Goal: Task Accomplishment & Management: Complete application form

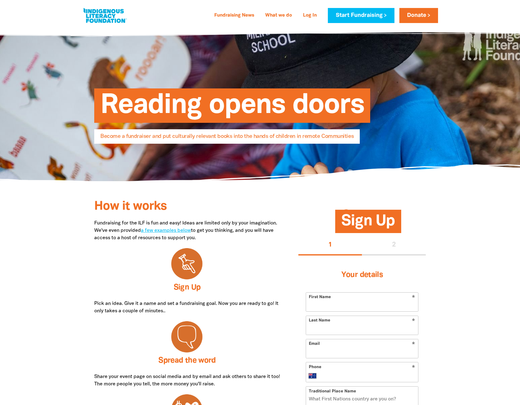
select select "AU"
click at [187, 289] on link "Sign Up" at bounding box center [187, 287] width 27 height 7
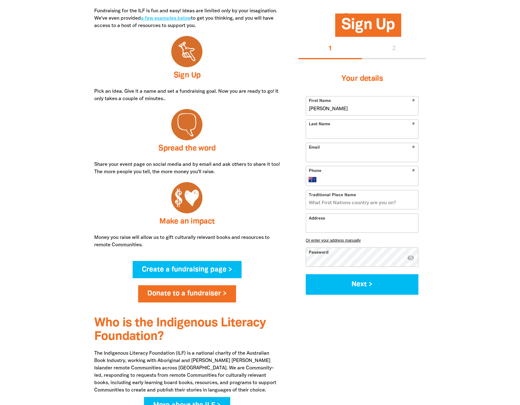
type input "[PERSON_NAME]"
type input "lorenzo.v.guevarra@gmail.com"
click at [333, 174] on div "* Phone International Afghanistan Åland Islands Albania Algeria American Samoa …" at bounding box center [362, 176] width 113 height 20
type input "0422 103 744"
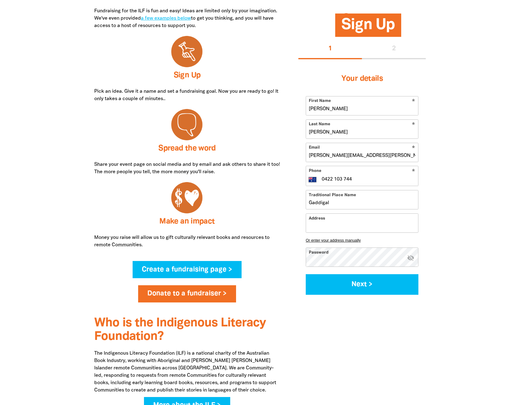
type input "Gaddigal"
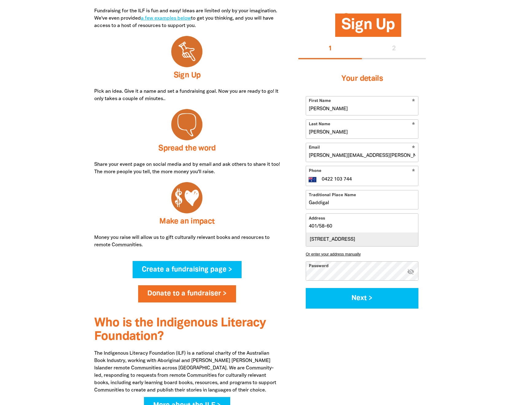
click at [340, 236] on div "Unit 401, 58-60 King Street, NEWTOWN NSW 2042" at bounding box center [362, 239] width 112 height 13
type input "Unit 401, 58-60 King Street, NEWTOWN NSW 2042"
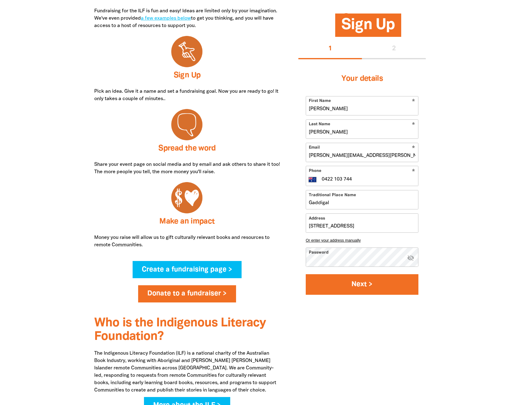
click at [374, 280] on button "Next >" at bounding box center [362, 284] width 113 height 21
select select "No"
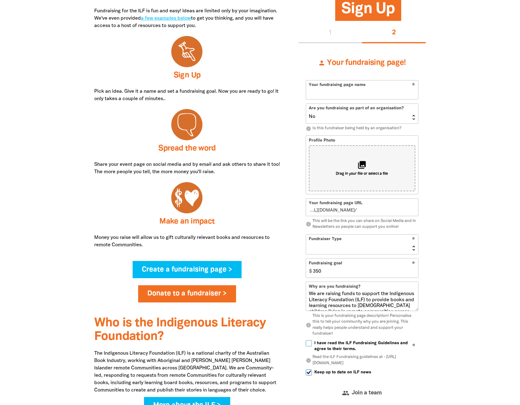
scroll to position [223, 0]
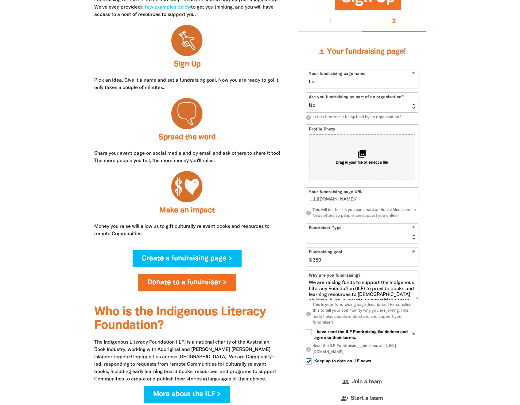
type input "Lore"
type input "l"
type input "Lorenz"
type input "lor"
type input "[PERSON_NAME]"
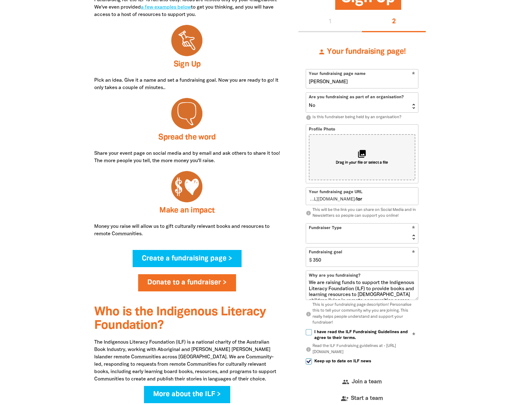
type input "lore"
type input "[PERSON_NAME]"
type input "lorenzoguevarra"
type input "[PERSON_NAME]"
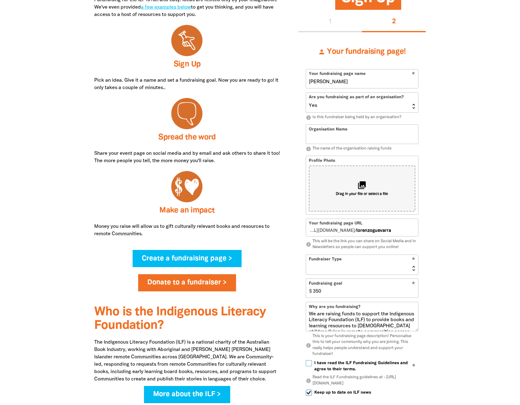
select select "No"
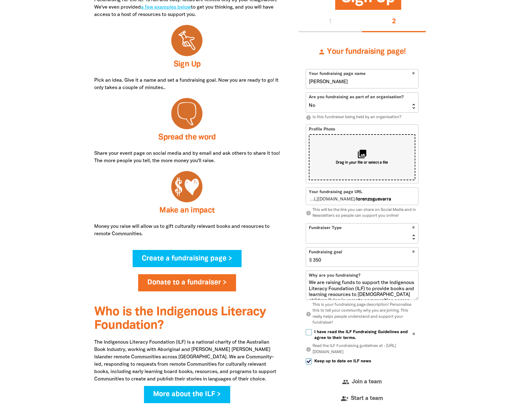
click at [338, 147] on div "collections Drag in your file or select a file" at bounding box center [362, 157] width 107 height 46
type input "C:\fakepath\Angel_Place_04854-1.jpg"
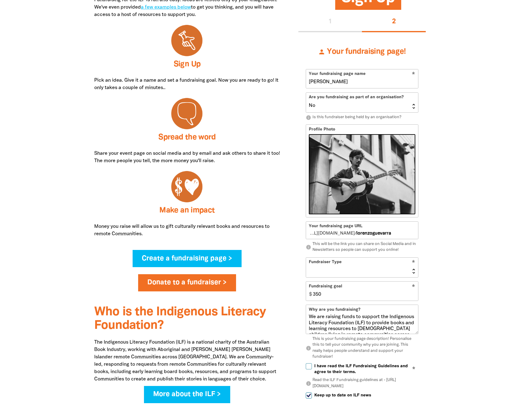
click at [341, 236] on span "fundraising.ilf.org.au/" at bounding box center [331, 233] width 46 height 6
select select "Event"
click at [327, 290] on input "350" at bounding box center [364, 290] width 108 height 19
type input "3"
type input "2"
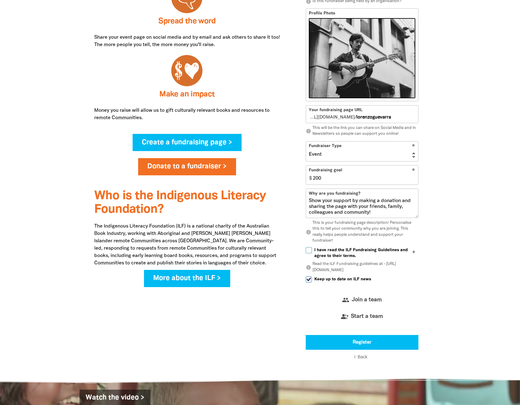
scroll to position [381, 0]
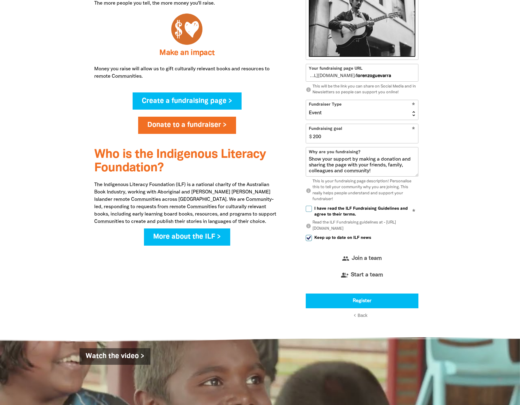
type input "200"
click at [317, 235] on span "Keep up to date on ILF news" at bounding box center [342, 238] width 57 height 6
click at [312, 235] on input "Keep up to date on ILF news" at bounding box center [309, 238] width 6 height 6
checkbox input "false"
click at [323, 211] on span "I have read the ILF Fundraising Guidelines and agree to their terms." at bounding box center [366, 212] width 104 height 12
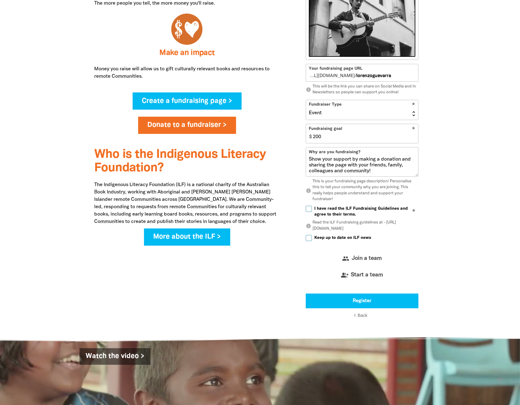
click at [312, 211] on input "I have read the ILF Fundraising Guidelines and agree to their terms." at bounding box center [309, 209] width 6 height 6
checkbox input "true"
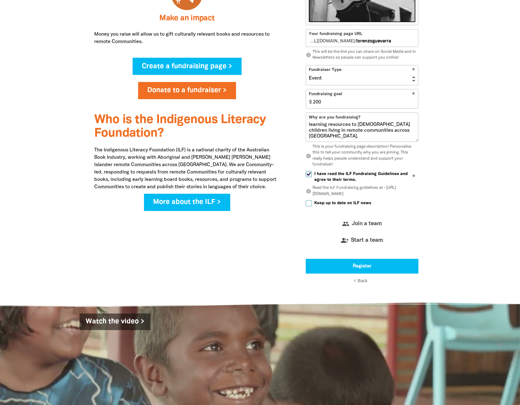
scroll to position [0, 0]
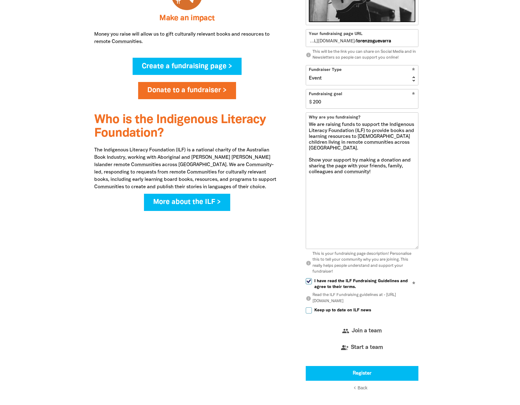
click at [463, 244] on section "How it works Fundraising for the ILF is fun and easy! Ideas are limited only by…" at bounding box center [260, 98] width 520 height 614
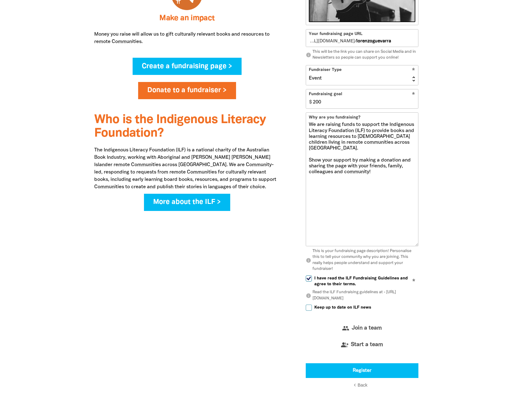
click at [358, 145] on textarea "We are raising funds to support the Indigenous Literacy Foundation (ILF) to pro…" at bounding box center [362, 184] width 112 height 124
click at [386, 200] on textarea "We are raising funds to support the Indigenous Literacy Foundation (ILF) to pro…" at bounding box center [362, 184] width 112 height 124
drag, startPoint x: 367, startPoint y: 186, endPoint x: 308, endPoint y: 182, distance: 59.7
click at [308, 182] on textarea "We are raising funds to support the Indigenous Literacy Foundation (ILF) to pro…" at bounding box center [362, 184] width 112 height 124
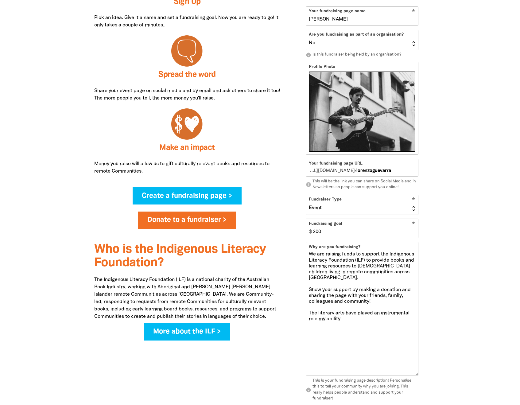
scroll to position [293, 0]
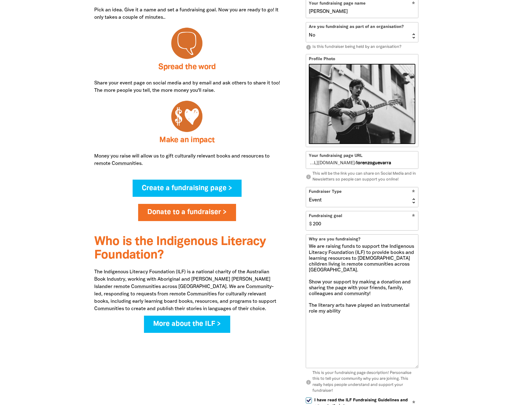
click at [334, 310] on textarea "We are raising funds to support the Indigenous Literacy Foundation (ILF) to pro…" at bounding box center [362, 306] width 112 height 124
click at [374, 310] on textarea "We are raising funds to support the Indigenous Literacy Foundation (ILF) to pro…" at bounding box center [362, 306] width 112 height 124
click at [402, 311] on textarea "We are raising funds to support the Indigenous Literacy Foundation (ILF) to pro…" at bounding box center [362, 306] width 112 height 124
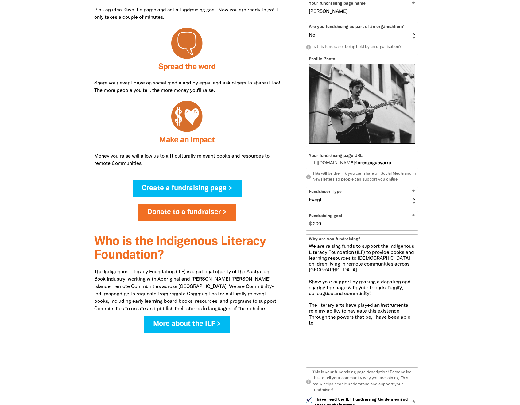
click at [449, 363] on section "How it works Fundraising for the ILF is fun and easy! Ideas are limited only by…" at bounding box center [260, 218] width 520 height 611
click at [404, 308] on textarea "We are raising funds to support the Indigenous Literacy Foundation (ILF) to pro…" at bounding box center [362, 305] width 112 height 122
click at [386, 326] on textarea "We are raising funds to support the Indigenous Literacy Foundation (ILF) to pro…" at bounding box center [362, 305] width 112 height 122
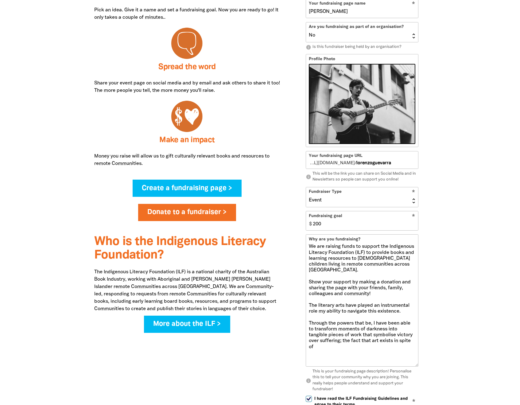
type textarea "We are raising funds to support the Indigenous Literacy Foundation (ILF) to pro…"
select select "No"
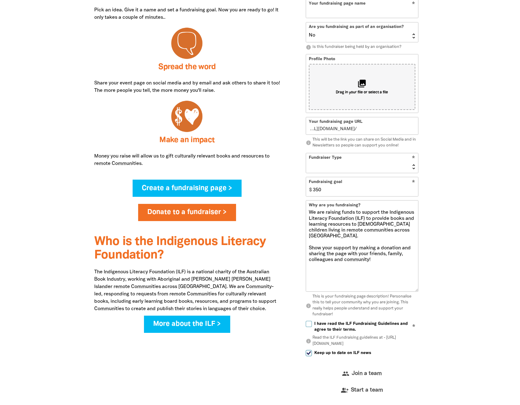
click at [433, 292] on div "Sign Up 1 2 person Your fundraising page! * Your fundraising page name Are you …" at bounding box center [362, 180] width 146 height 523
click at [383, 267] on textarea "We are raising funds to support the Indigenous Literacy Foundation (ILF) to pro…" at bounding box center [362, 251] width 112 height 82
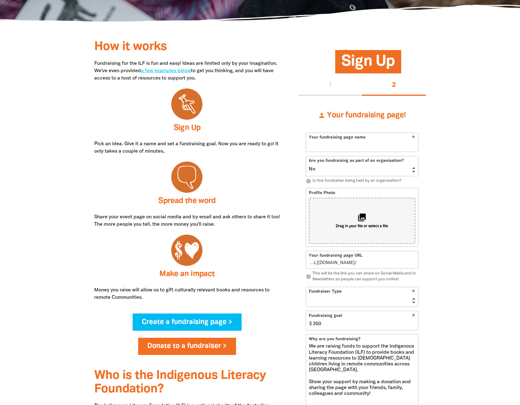
scroll to position [160, 0]
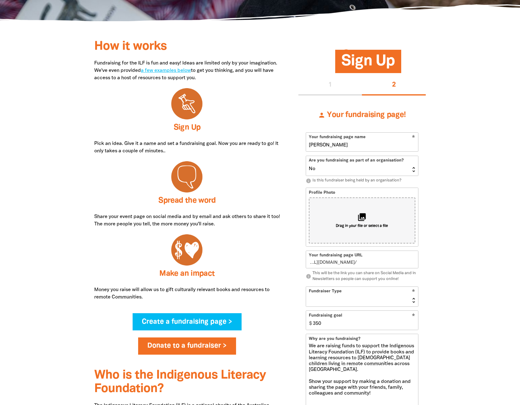
type input "Lorenz"
type input "l"
type input "[PERSON_NAME]"
type input "lo"
type input "[PERSON_NAME]"
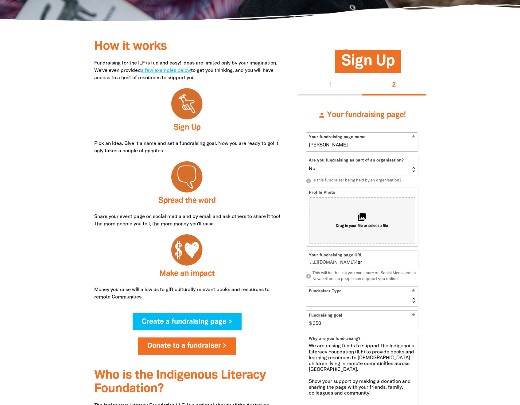
type input "lore"
type input "Lorenzo Guevar"
type input "lorenz"
type input "[PERSON_NAME]"
type input "lorenzoguevarra"
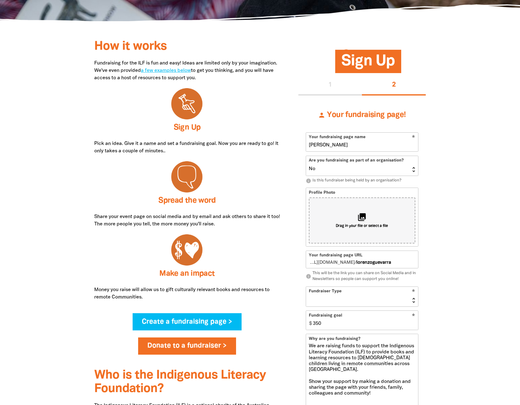
type input "[PERSON_NAME]"
select select "Event"
click at [333, 348] on textarea "We are raising funds to support the Indigenous Literacy Foundation (ILF) to pro…" at bounding box center [362, 384] width 112 height 82
paste textarea "The literary arts have played an instrumental role in my ability to navigate th…"
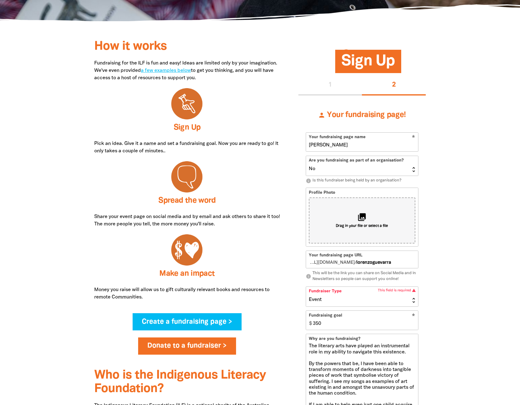
scroll to position [372, 0]
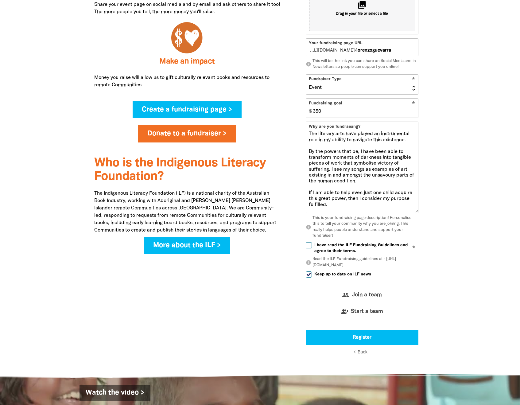
type textarea "The literary arts have played an instrumental role in my ability to navigate th…"
click at [363, 110] on input "350" at bounding box center [364, 108] width 108 height 19
type input "0"
type input "200"
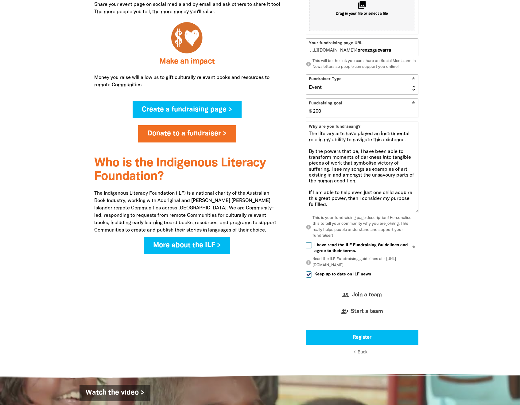
click at [469, 148] on div at bounding box center [260, 101] width 520 height 535
click at [342, 244] on span "I have read the ILF Fundraising Guidelines and agree to their terms." at bounding box center [366, 248] width 104 height 12
click at [312, 244] on input "I have read the ILF Fundraising Guidelines and agree to their terms." at bounding box center [309, 245] width 6 height 6
checkbox input "true"
click at [326, 271] on span "Keep up to date on ILF news" at bounding box center [342, 274] width 57 height 6
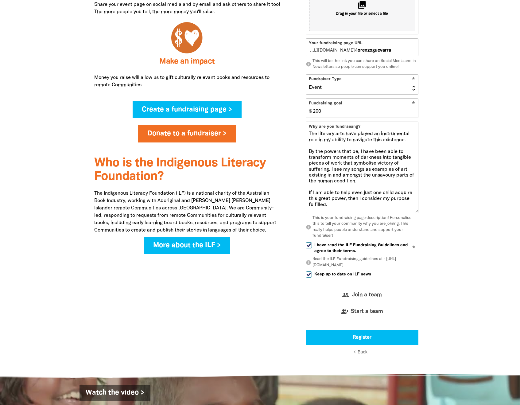
click at [312, 271] on input "Keep up to date on ILF news" at bounding box center [309, 274] width 6 height 6
checkbox input "false"
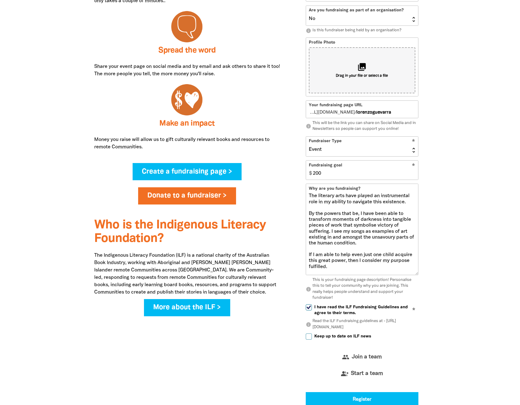
scroll to position [287, 0]
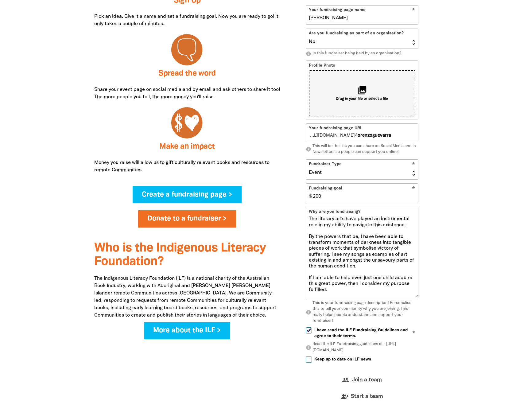
click at [350, 87] on div "collections Drag in your file or select a file" at bounding box center [362, 93] width 107 height 46
type input "C:\fakepath\Angel_Place_04854-1.jpg"
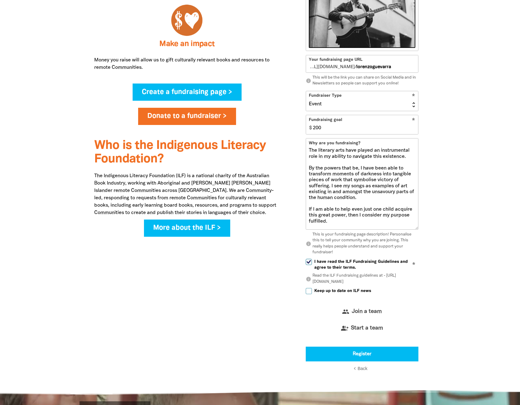
scroll to position [378, 0]
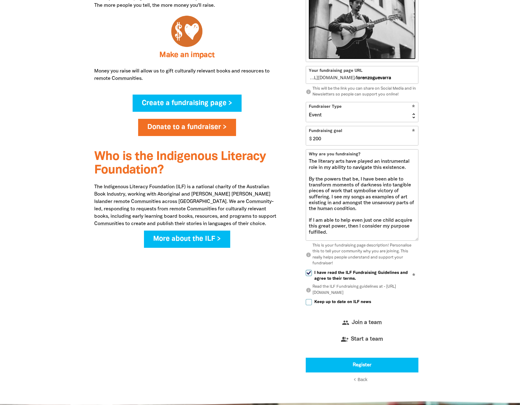
click at [308, 201] on textarea "The literary arts have played an instrumental role in my ability to navigate th…" at bounding box center [362, 200] width 112 height 82
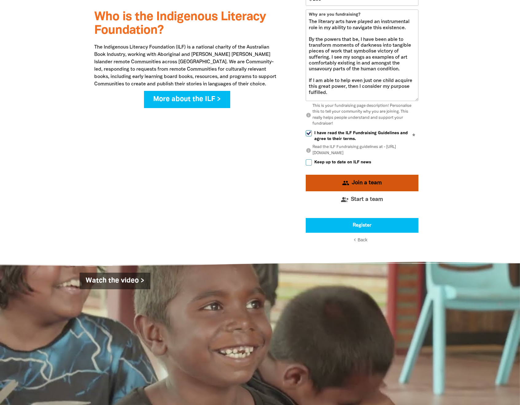
scroll to position [517, 0]
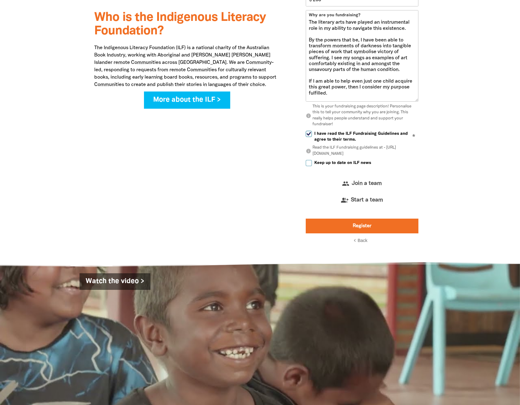
type textarea "The literary arts have played an instrumental role in my ability to navigate th…"
click at [374, 223] on button "Register" at bounding box center [362, 226] width 113 height 15
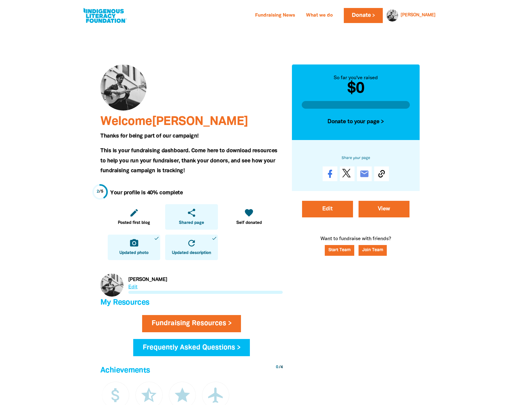
click at [198, 223] on span "Shared page" at bounding box center [191, 223] width 25 height 6
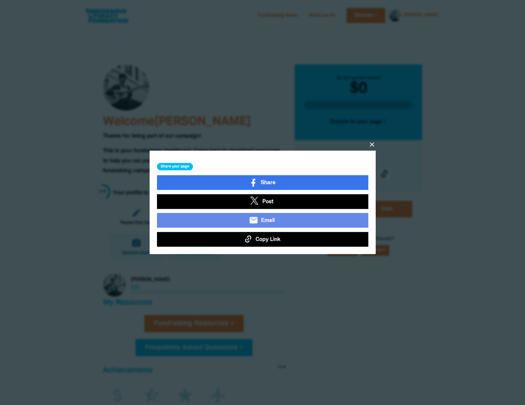
click at [253, 231] on div "Share Post email Email Copy Link" at bounding box center [262, 211] width 211 height 72
click at [253, 238] on button "Copy Link" at bounding box center [262, 239] width 211 height 15
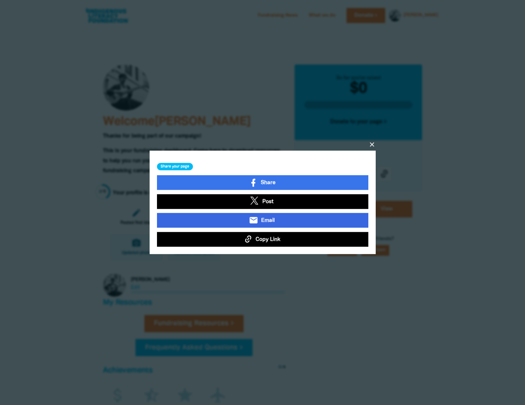
click at [267, 221] on span "Email" at bounding box center [268, 220] width 14 height 8
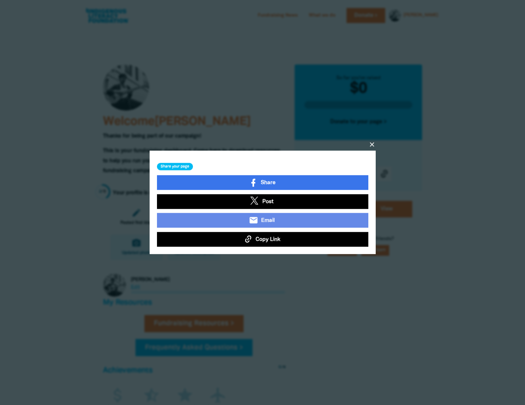
click at [372, 146] on icon "close" at bounding box center [371, 144] width 7 height 7
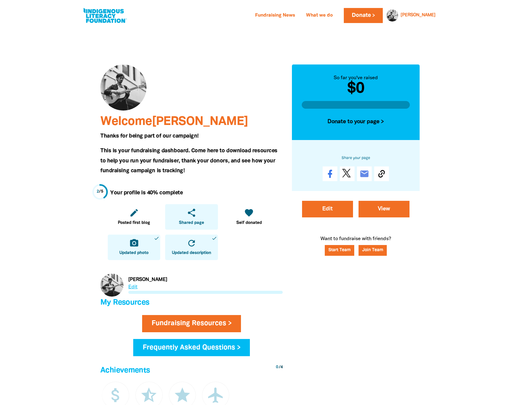
click at [200, 218] on link "share Shared page" at bounding box center [191, 216] width 52 height 25
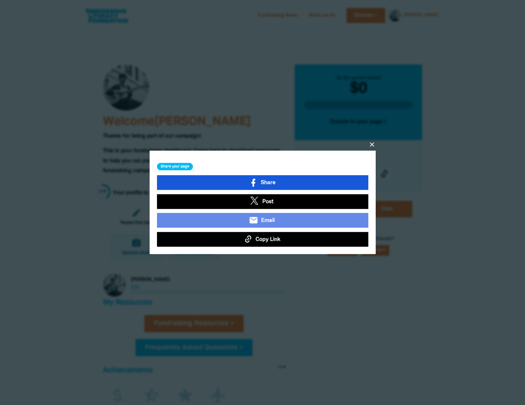
click at [272, 185] on span "Share" at bounding box center [267, 183] width 15 height 8
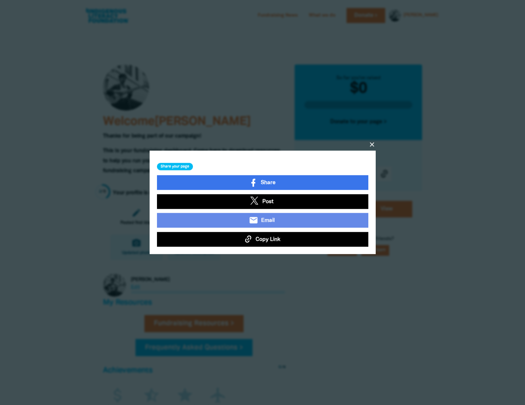
click at [371, 147] on icon "close" at bounding box center [371, 144] width 7 height 7
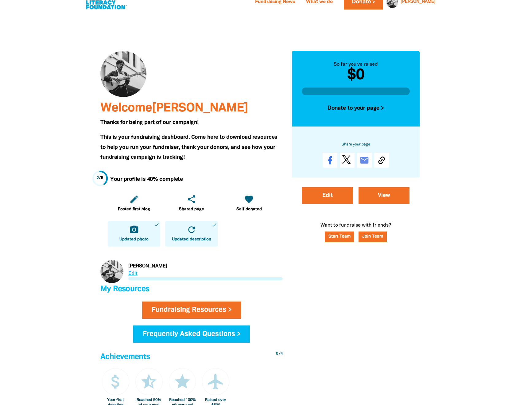
scroll to position [14, 0]
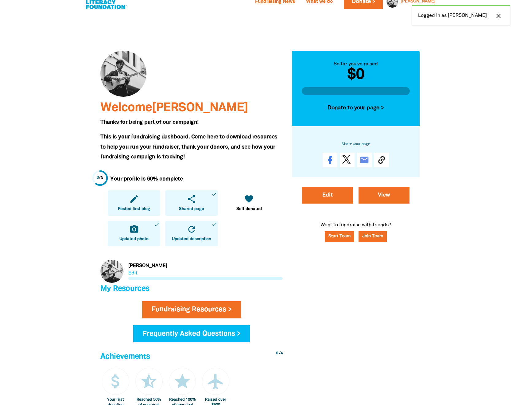
click at [144, 201] on link "edit Posted first blog" at bounding box center [134, 202] width 52 height 25
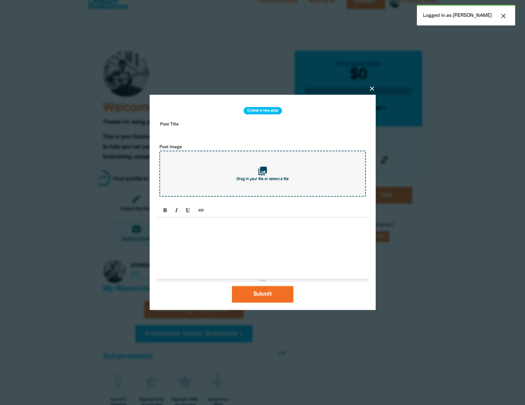
click at [217, 183] on div "collections Drag in your file or select a file" at bounding box center [262, 174] width 206 height 46
type input "C:\fakepath\DSC00967.jpg"
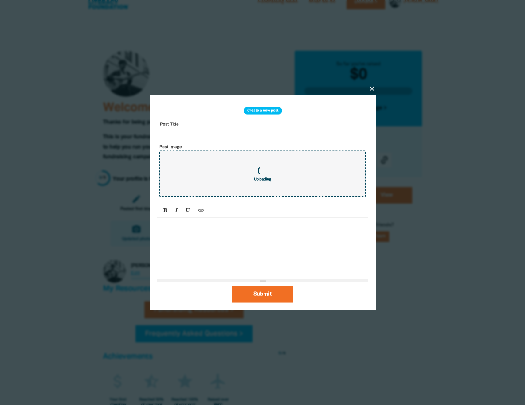
click at [192, 128] on input "text" at bounding box center [262, 128] width 211 height 19
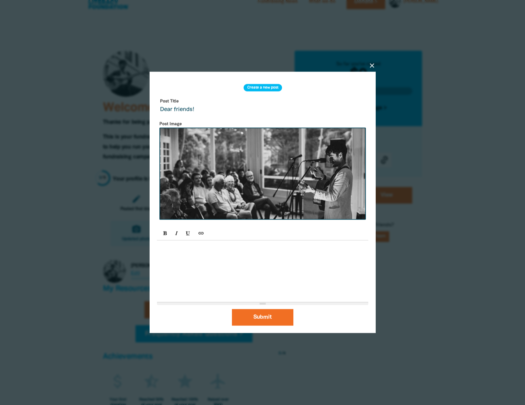
click at [170, 266] on div at bounding box center [262, 271] width 211 height 61
click at [206, 112] on input "Dear friends!" at bounding box center [262, 105] width 211 height 19
type input "S"
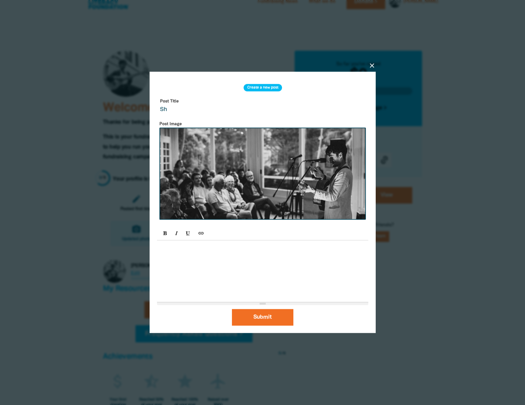
type input "S"
type input "In Concert..."
click at [183, 250] on p at bounding box center [262, 247] width 205 height 7
click at [250, 318] on button "Submit" at bounding box center [262, 317] width 61 height 17
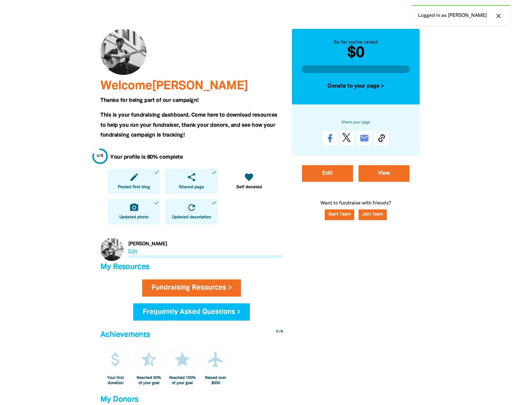
scroll to position [39, 0]
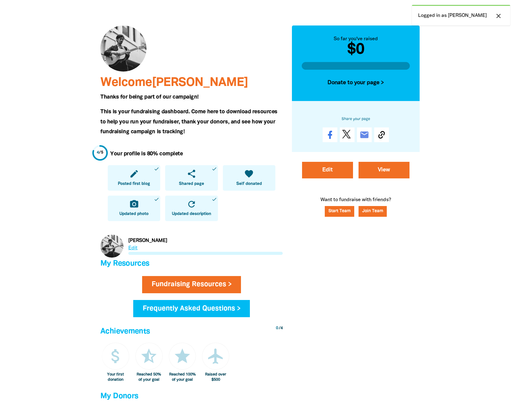
click at [250, 182] on span "Self donated" at bounding box center [248, 184] width 25 height 6
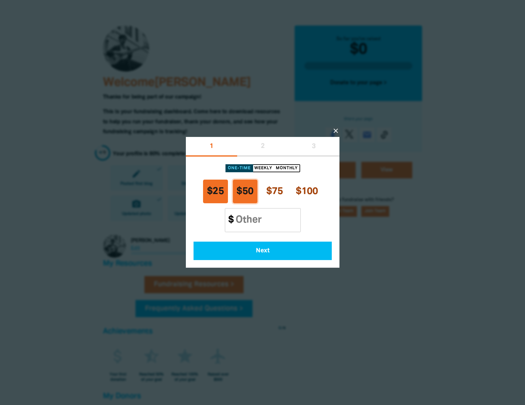
click at [222, 194] on span "$25" at bounding box center [215, 191] width 17 height 9
click at [241, 224] on input "Other Amount" at bounding box center [265, 220] width 70 height 24
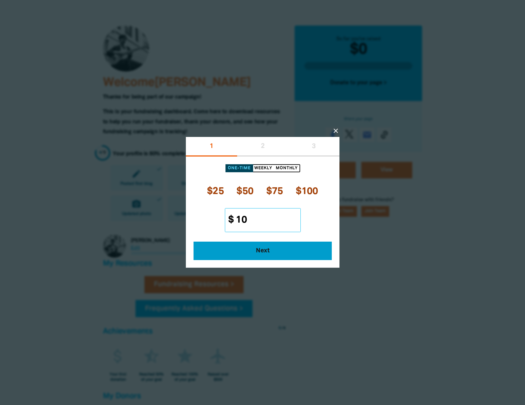
type input "10"
click at [240, 257] on button "Next" at bounding box center [262, 251] width 138 height 18
select select "AU"
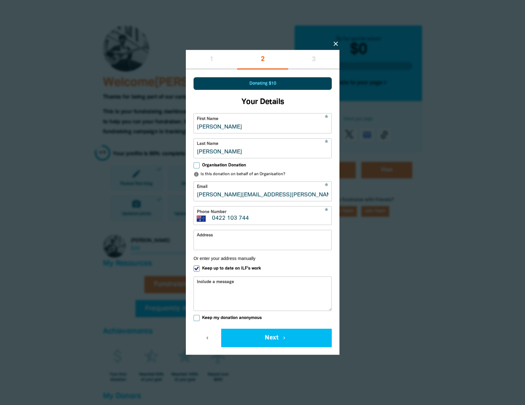
type input "0422 103 744"
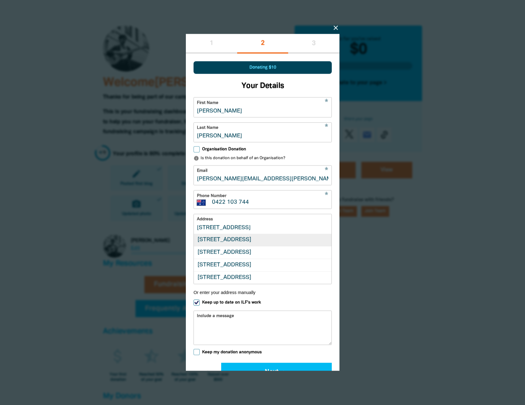
click at [298, 246] on div "[STREET_ADDRESS]" at bounding box center [263, 240] width 138 height 12
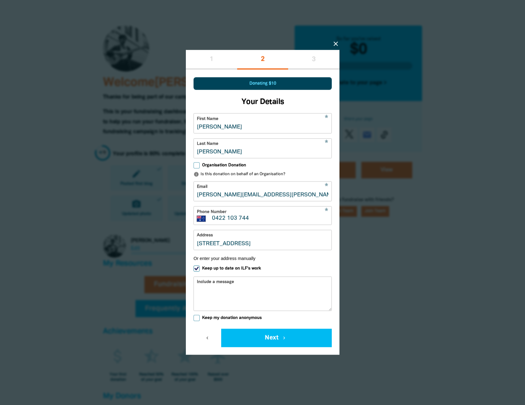
type input "[STREET_ADDRESS]"
click at [254, 282] on div "Include a message" at bounding box center [262, 294] width 138 height 34
click at [228, 198] on input "lorenzo.v.guevarra@gmail.com" at bounding box center [263, 191] width 138 height 19
type input "lorenzo.guevarra@health.nsw.gov.au"
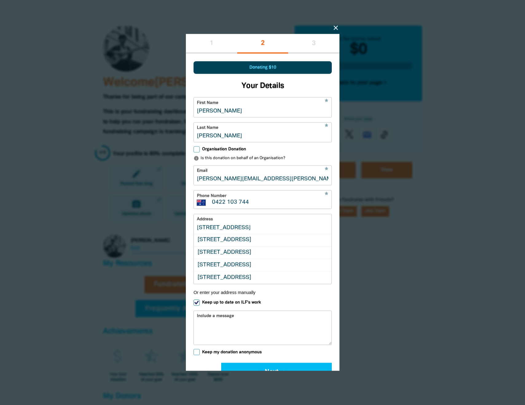
click at [231, 241] on div "Unit 401, 58-60 King Street, NEWTOWN NSW 2042 Unit 401, 58-60 King Street, NEWT…" at bounding box center [263, 249] width 138 height 70
click at [231, 241] on div "Unit 401, 58-60 King Street, NEWTOWN NSW 2042" at bounding box center [263, 240] width 138 height 12
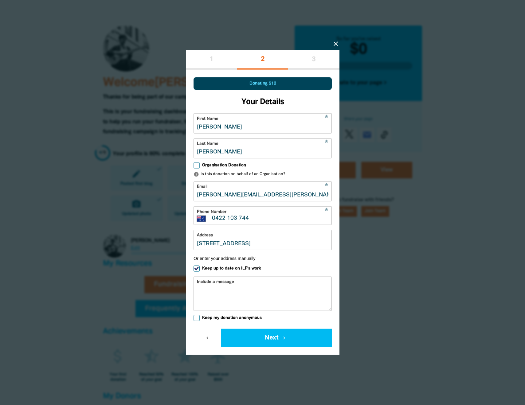
click at [231, 241] on input "Unit 401, 58-60 King Street, NEWTOWN NSW 2042" at bounding box center [263, 239] width 138 height 19
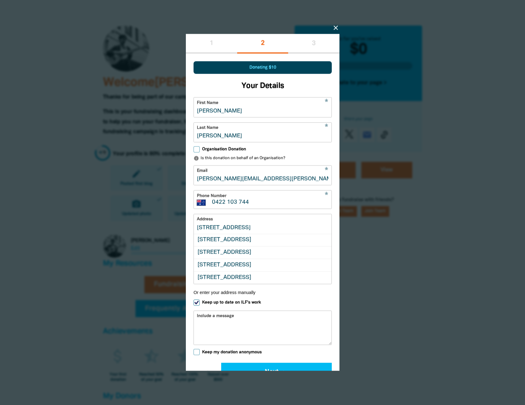
click at [230, 223] on input "Unit 401, 58-60 King Street, NEWTOWN NSW 2042" at bounding box center [263, 223] width 138 height 19
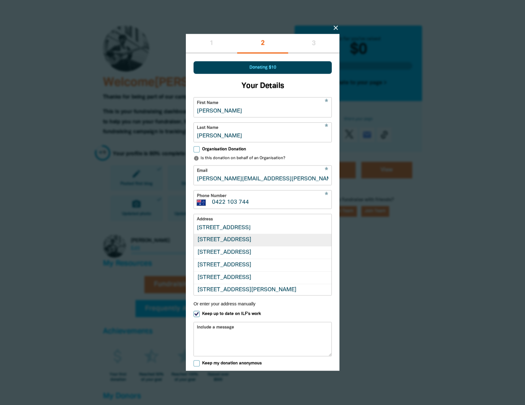
click at [248, 241] on div "1 Reserve Road, ST LEONARDS NSW 2065" at bounding box center [263, 240] width 138 height 12
type input "1 Reserve Road, ST LEONARDS NSW 2065"
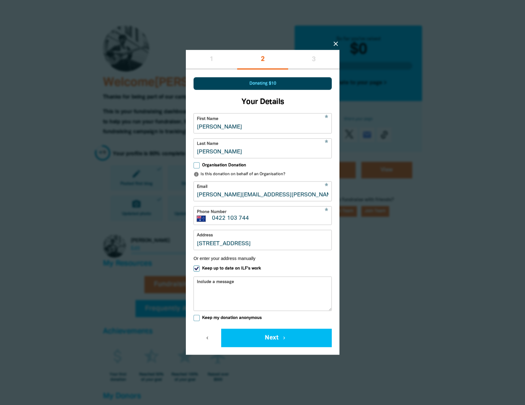
click at [223, 289] on textarea "Include a message" at bounding box center [263, 299] width 138 height 23
click at [277, 335] on button "Next chevron_right" at bounding box center [276, 338] width 110 height 18
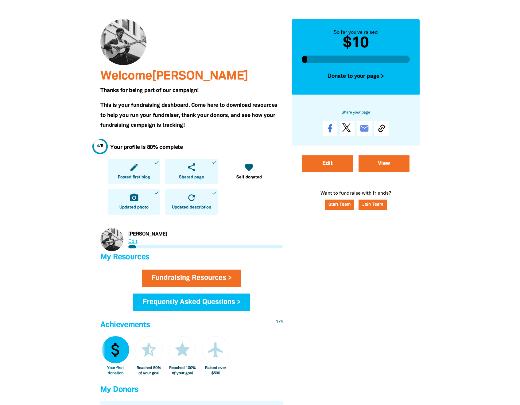
scroll to position [42, 0]
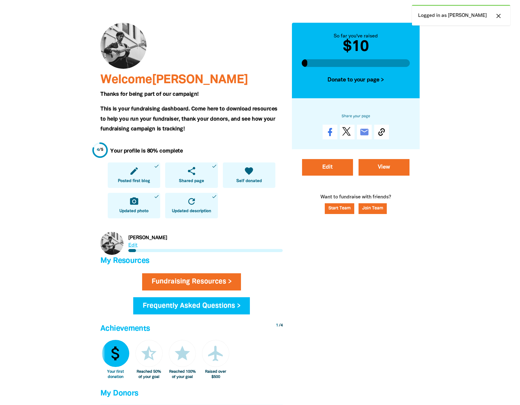
click at [253, 170] on icon "favorite" at bounding box center [249, 171] width 10 height 10
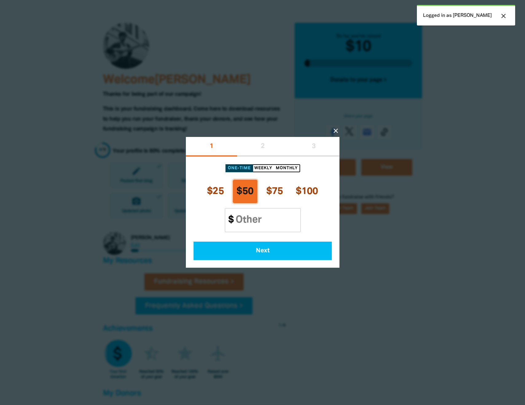
click at [331, 138] on div "1 2 3" at bounding box center [262, 147] width 153 height 20
click at [335, 134] on icon "close" at bounding box center [335, 130] width 7 height 7
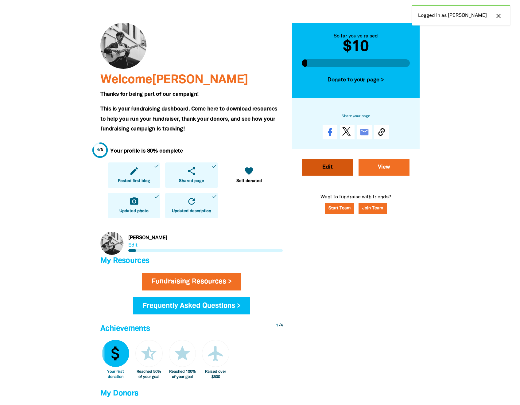
click at [328, 166] on link "Edit" at bounding box center [327, 167] width 51 height 17
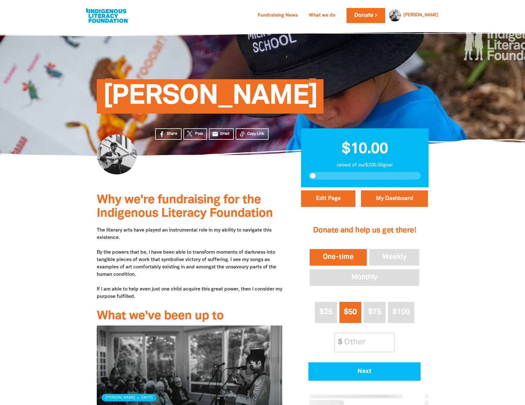
select select "No"
select select "Event"
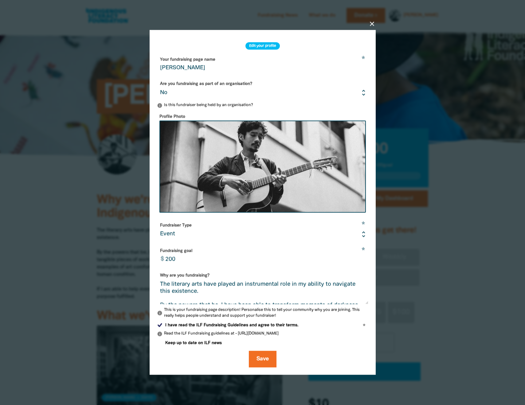
click at [368, 30] on div "close Edit your profile * Your fundraising page name [PERSON_NAME] Are you fund…" at bounding box center [262, 202] width 226 height 345
click at [370, 25] on icon "close" at bounding box center [371, 23] width 7 height 7
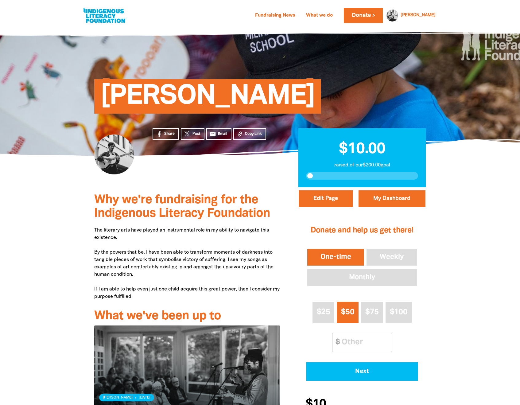
scroll to position [-1, 0]
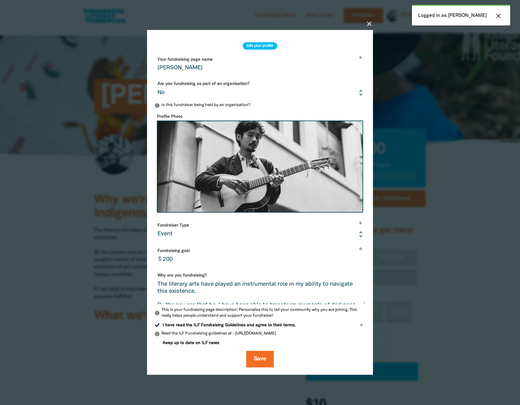
select select "No"
select select "Event"
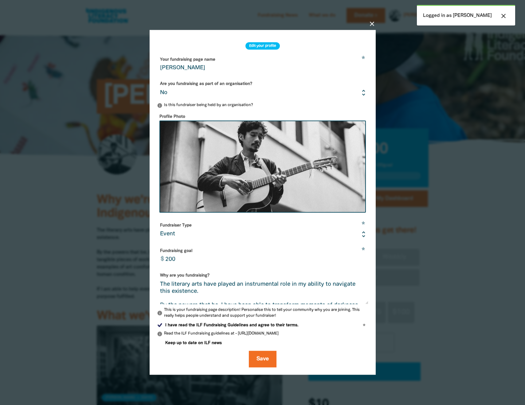
click at [371, 25] on icon "close" at bounding box center [371, 23] width 7 height 7
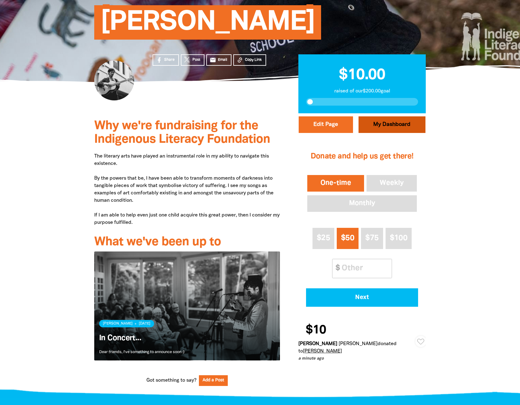
scroll to position [75, 0]
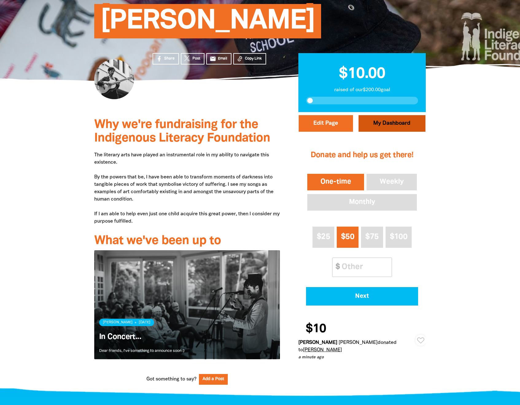
click at [377, 125] on link "My Dashboard" at bounding box center [391, 123] width 67 height 17
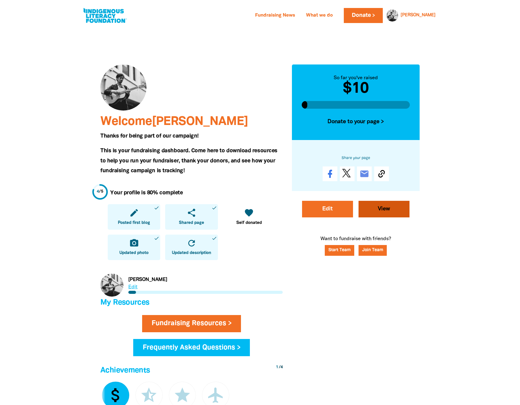
click at [371, 214] on link "View" at bounding box center [383, 209] width 51 height 17
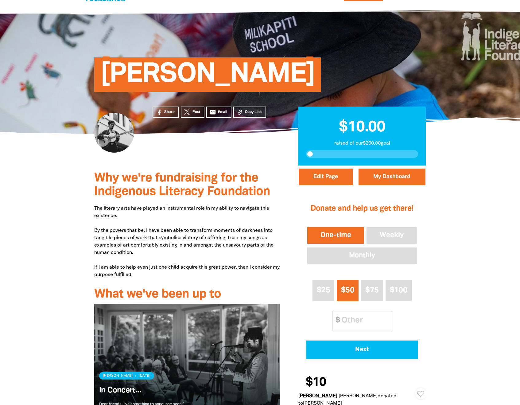
scroll to position [20, 0]
